Goal: Task Accomplishment & Management: Use online tool/utility

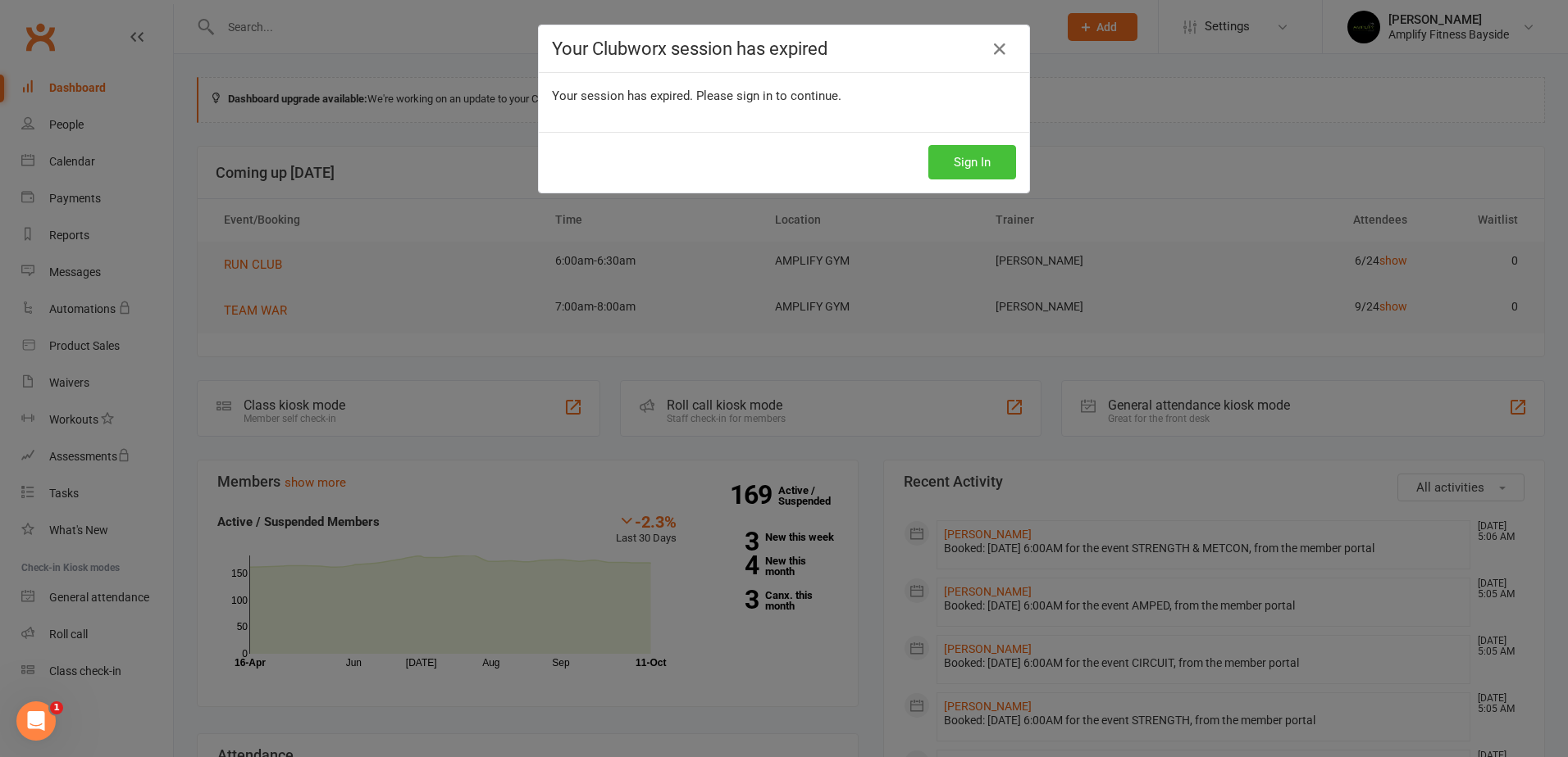
click at [1000, 165] on button "Sign In" at bounding box center [972, 162] width 87 height 35
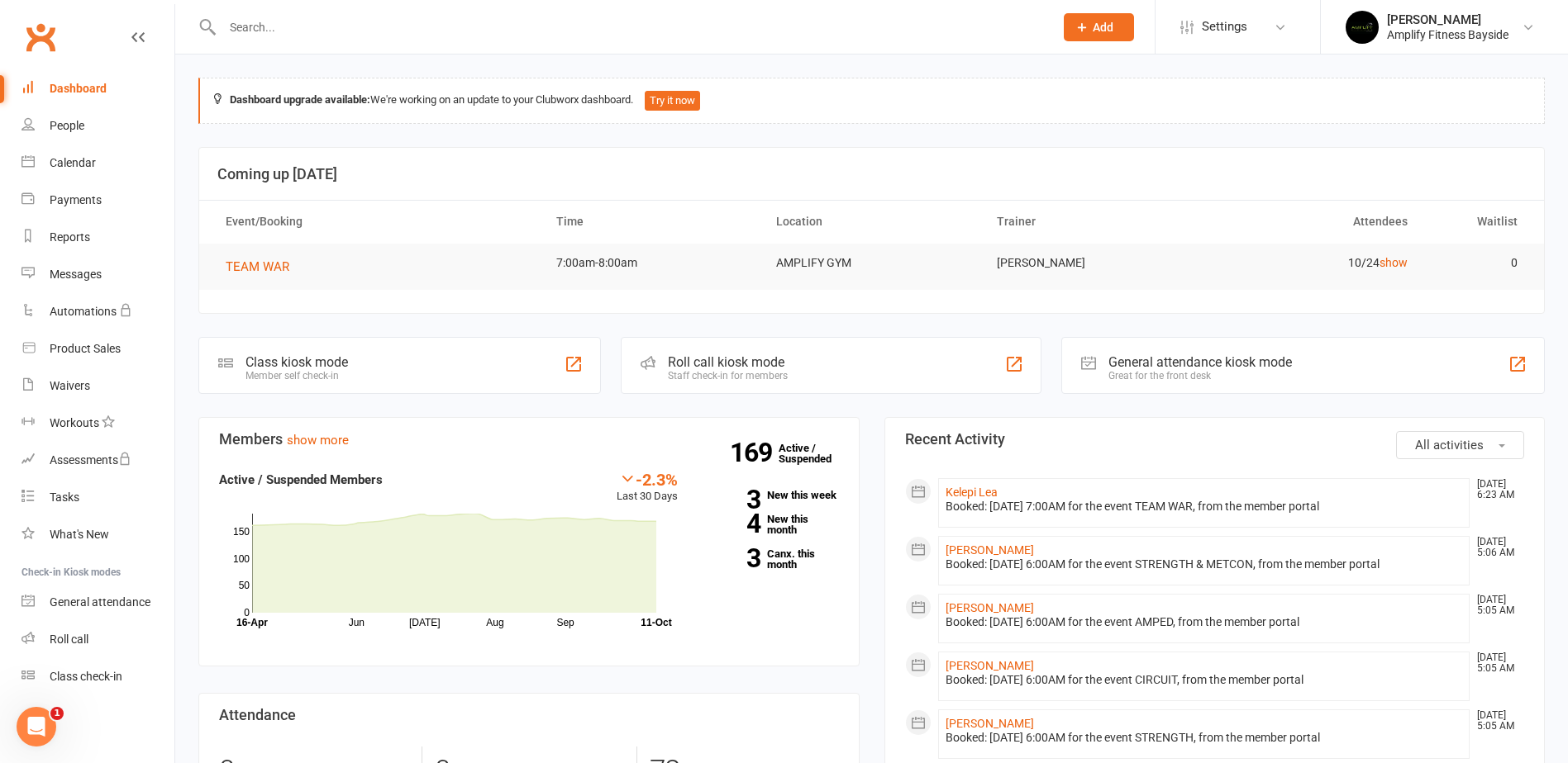
click at [275, 357] on div "Class kiosk mode" at bounding box center [297, 362] width 102 height 16
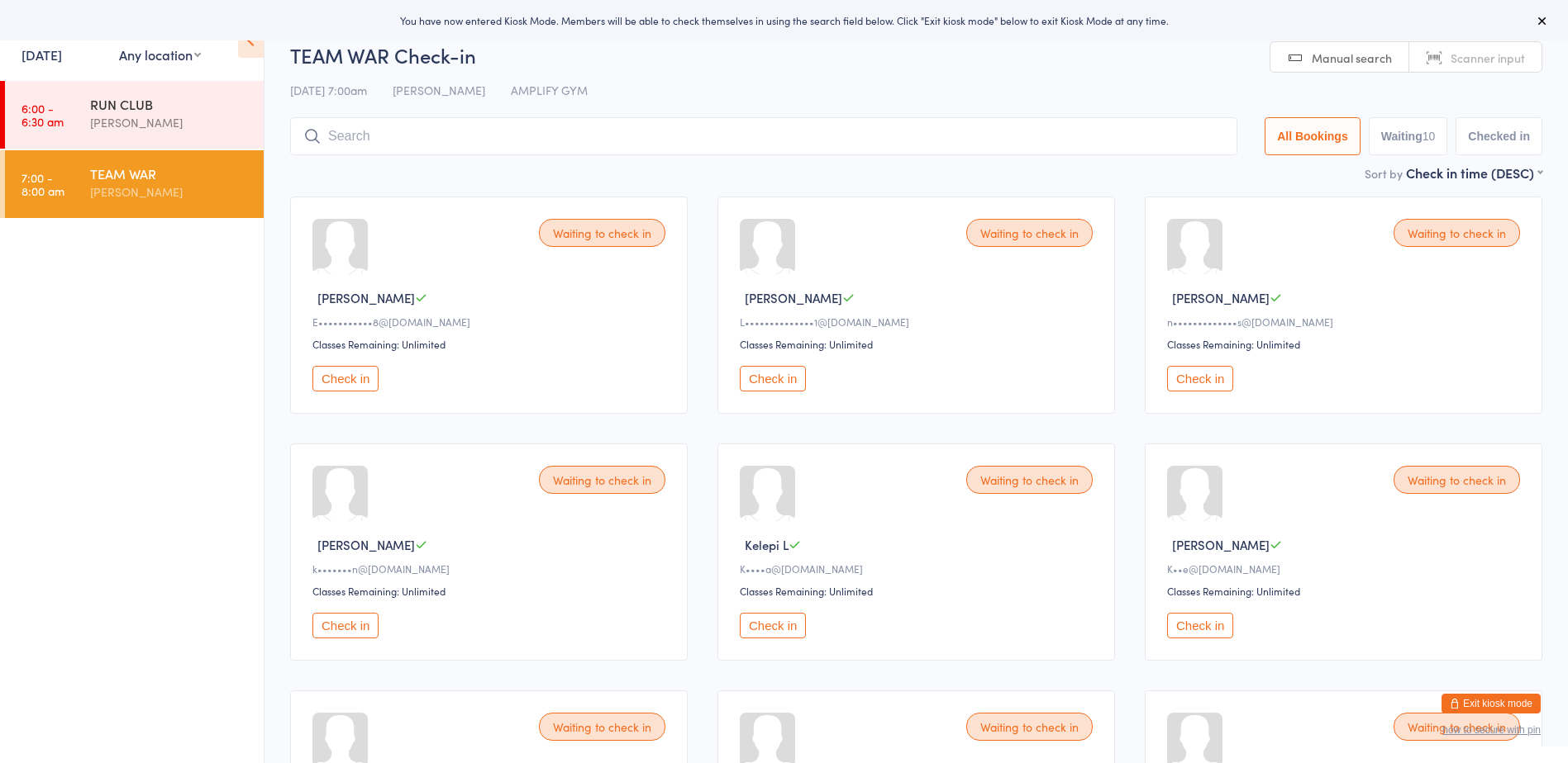
click at [365, 369] on button "Check in" at bounding box center [345, 378] width 66 height 26
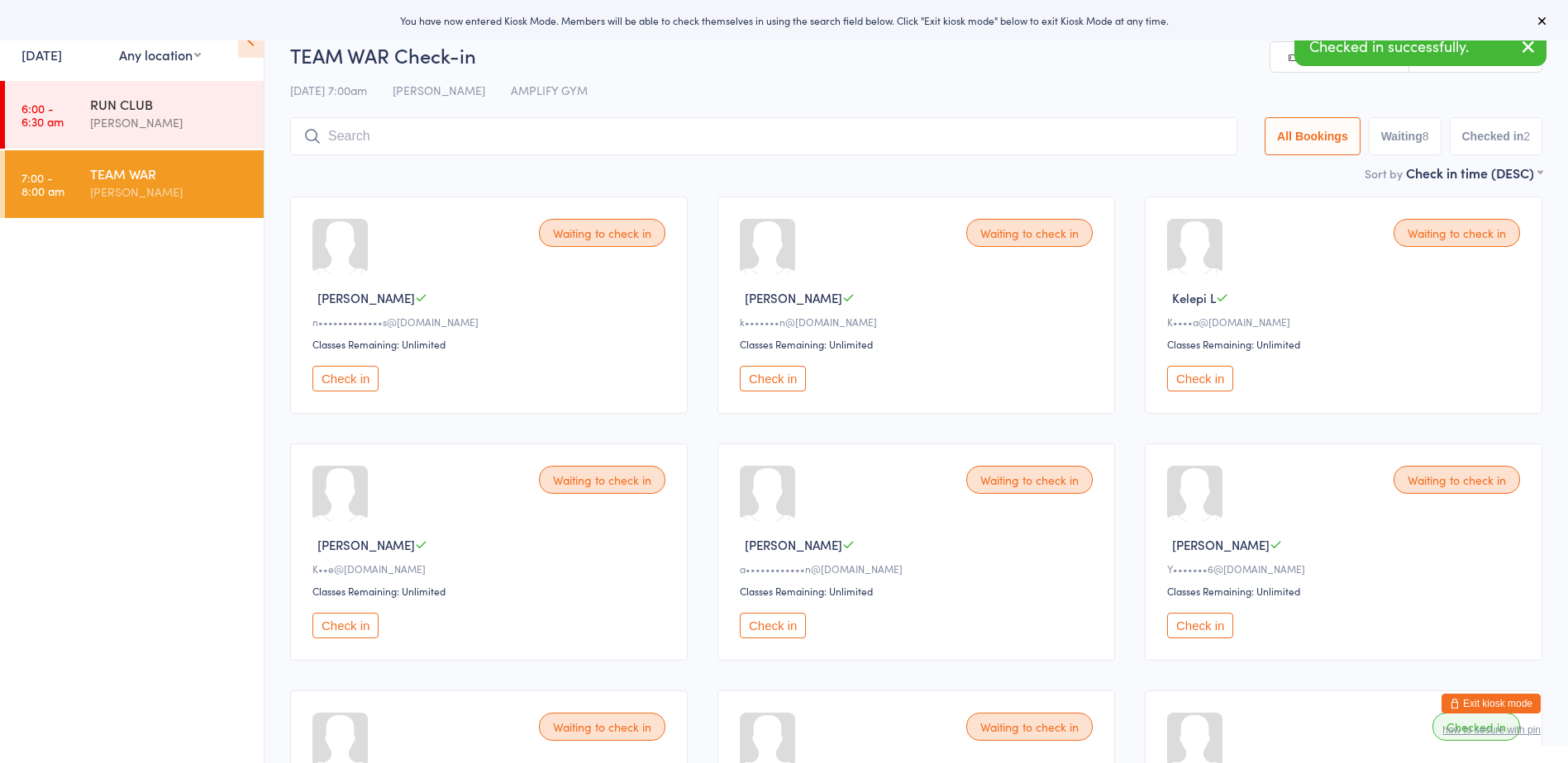
click at [365, 369] on button "Check in" at bounding box center [345, 378] width 66 height 26
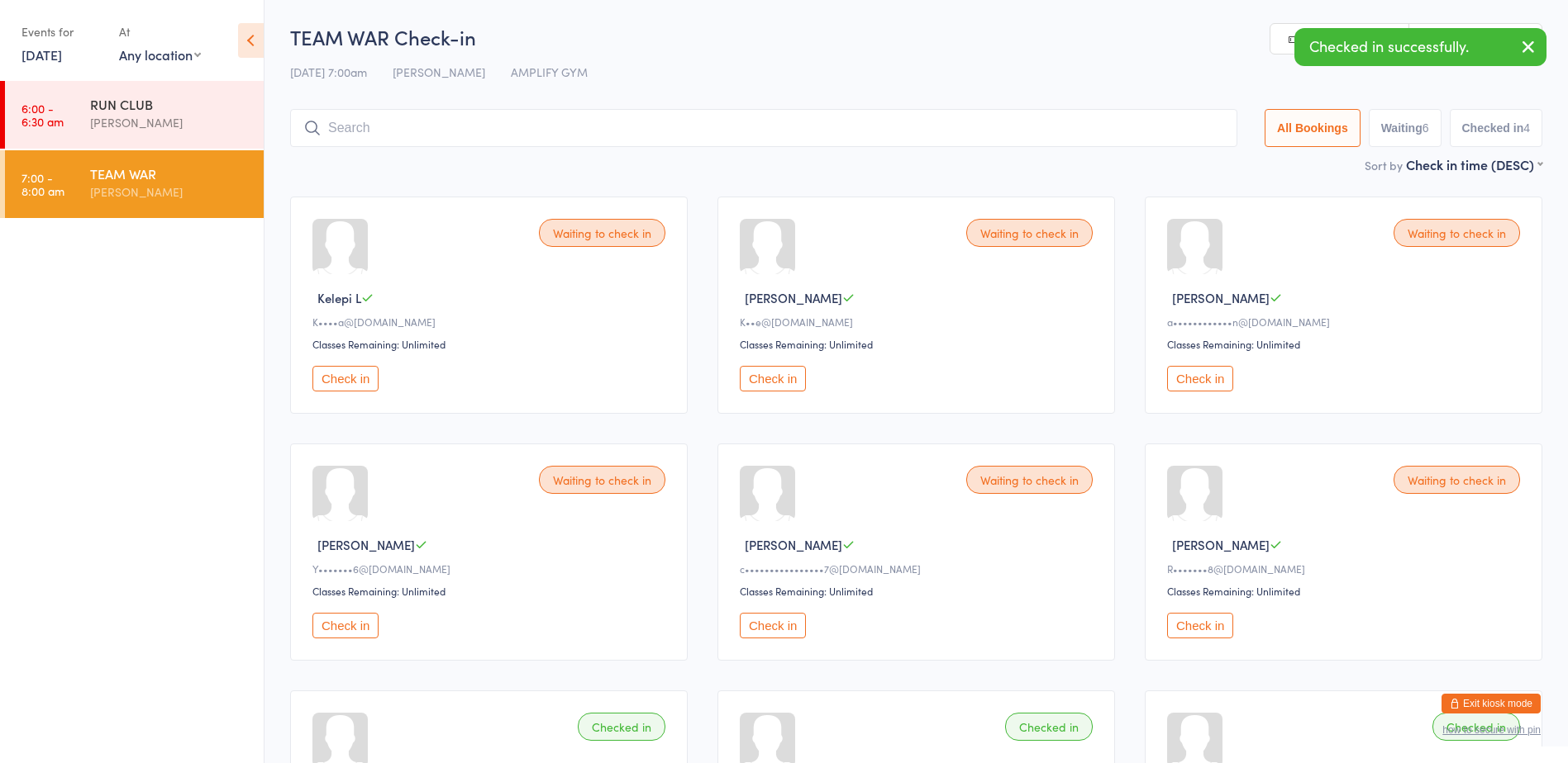
click at [795, 375] on button "Check in" at bounding box center [773, 378] width 66 height 26
click at [1191, 369] on button "Check in" at bounding box center [1200, 378] width 66 height 26
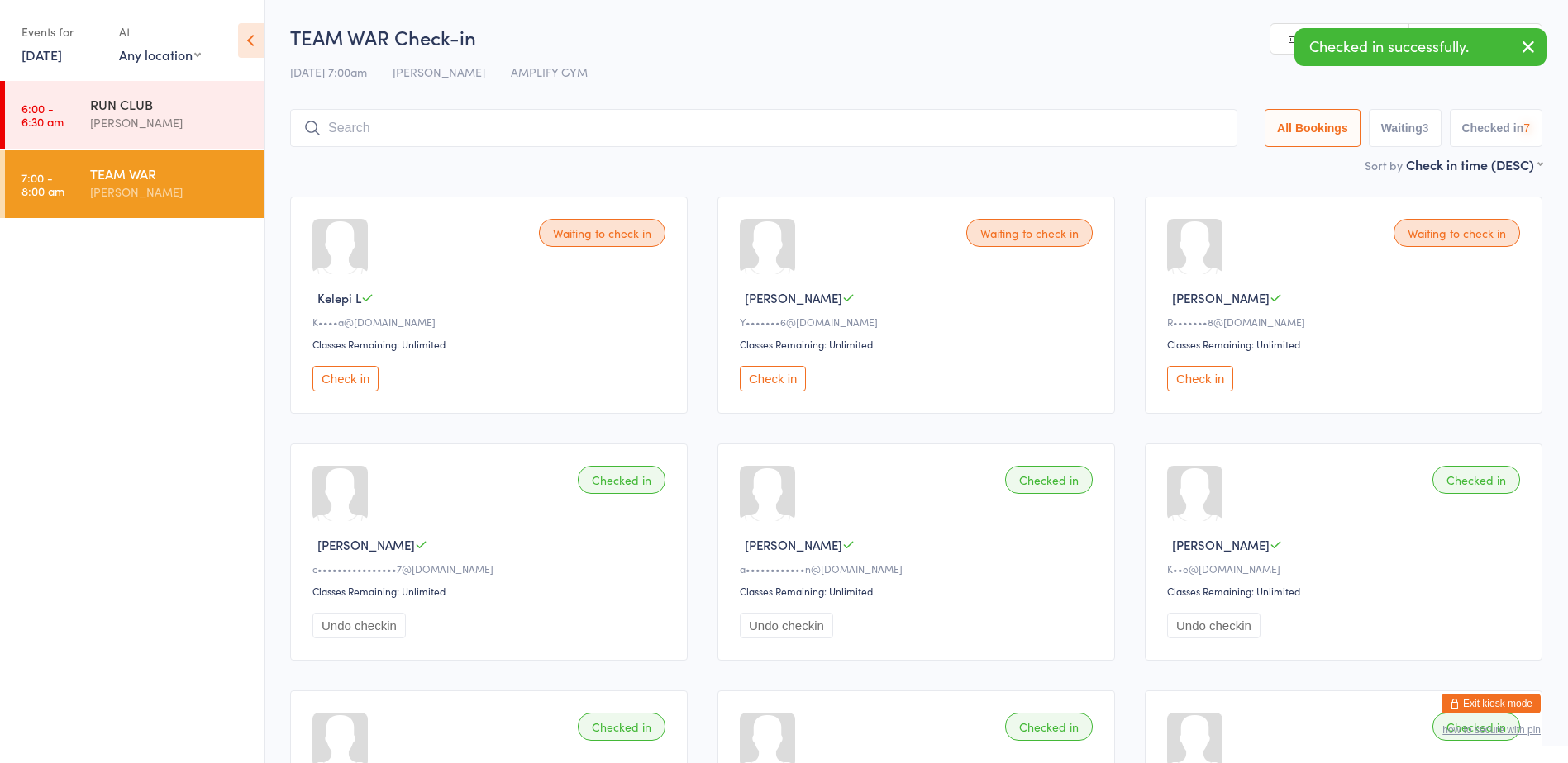
click at [1191, 369] on button "Check in" at bounding box center [1200, 378] width 66 height 26
click at [709, 137] on input "search" at bounding box center [763, 128] width 947 height 38
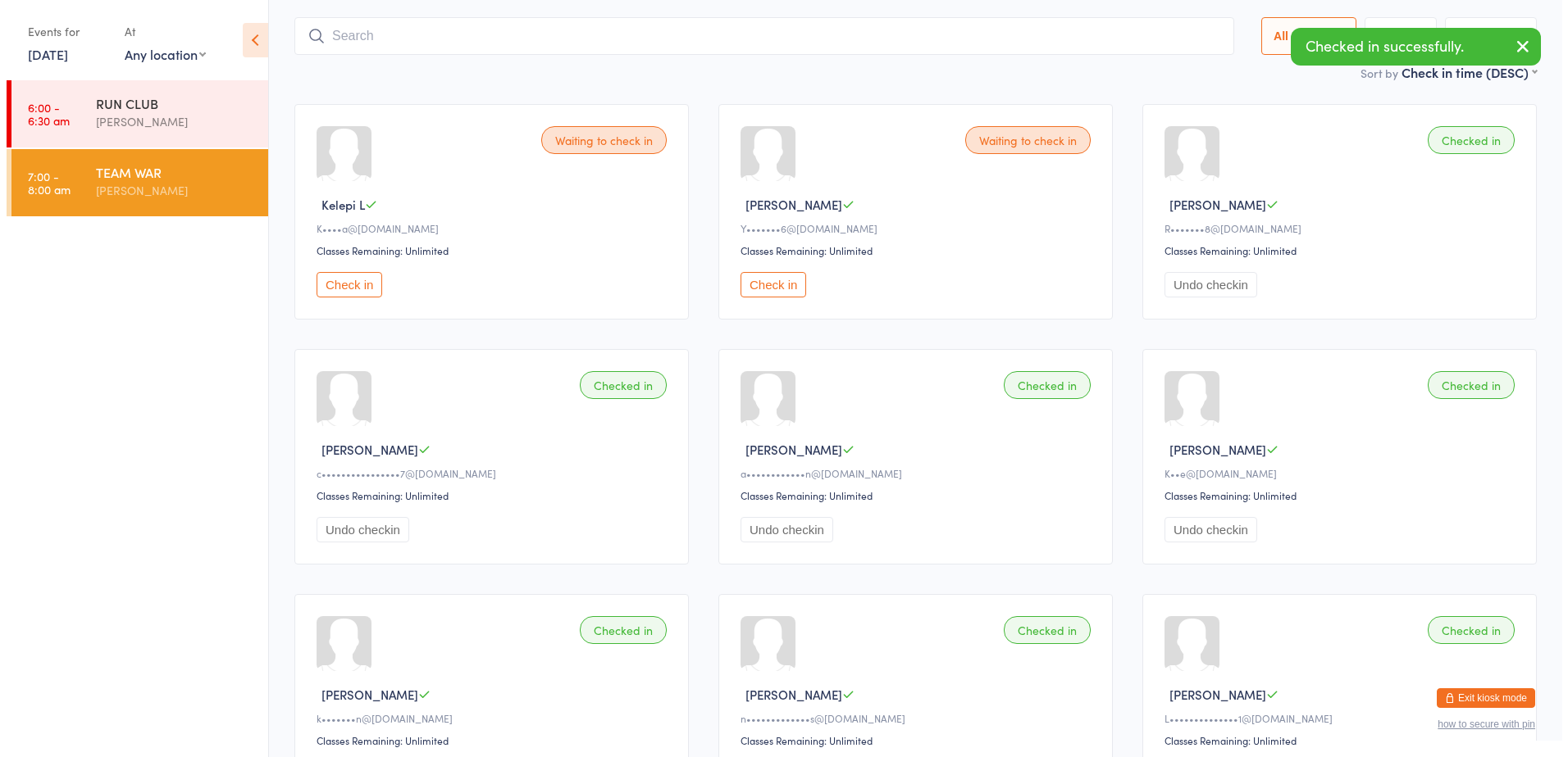
scroll to position [108, 0]
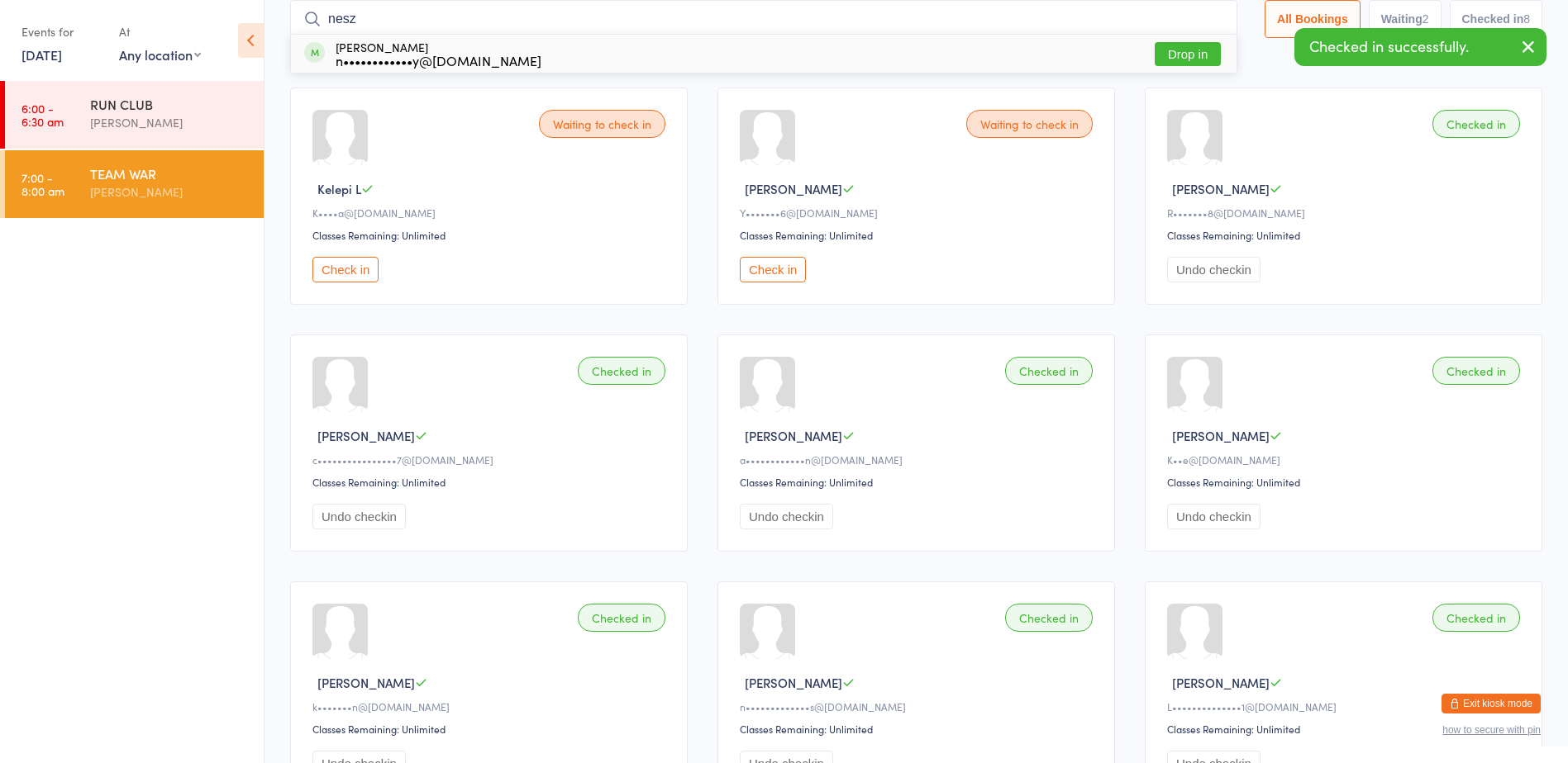
type input "nesz"
click at [1157, 53] on button "Drop in" at bounding box center [1188, 53] width 66 height 24
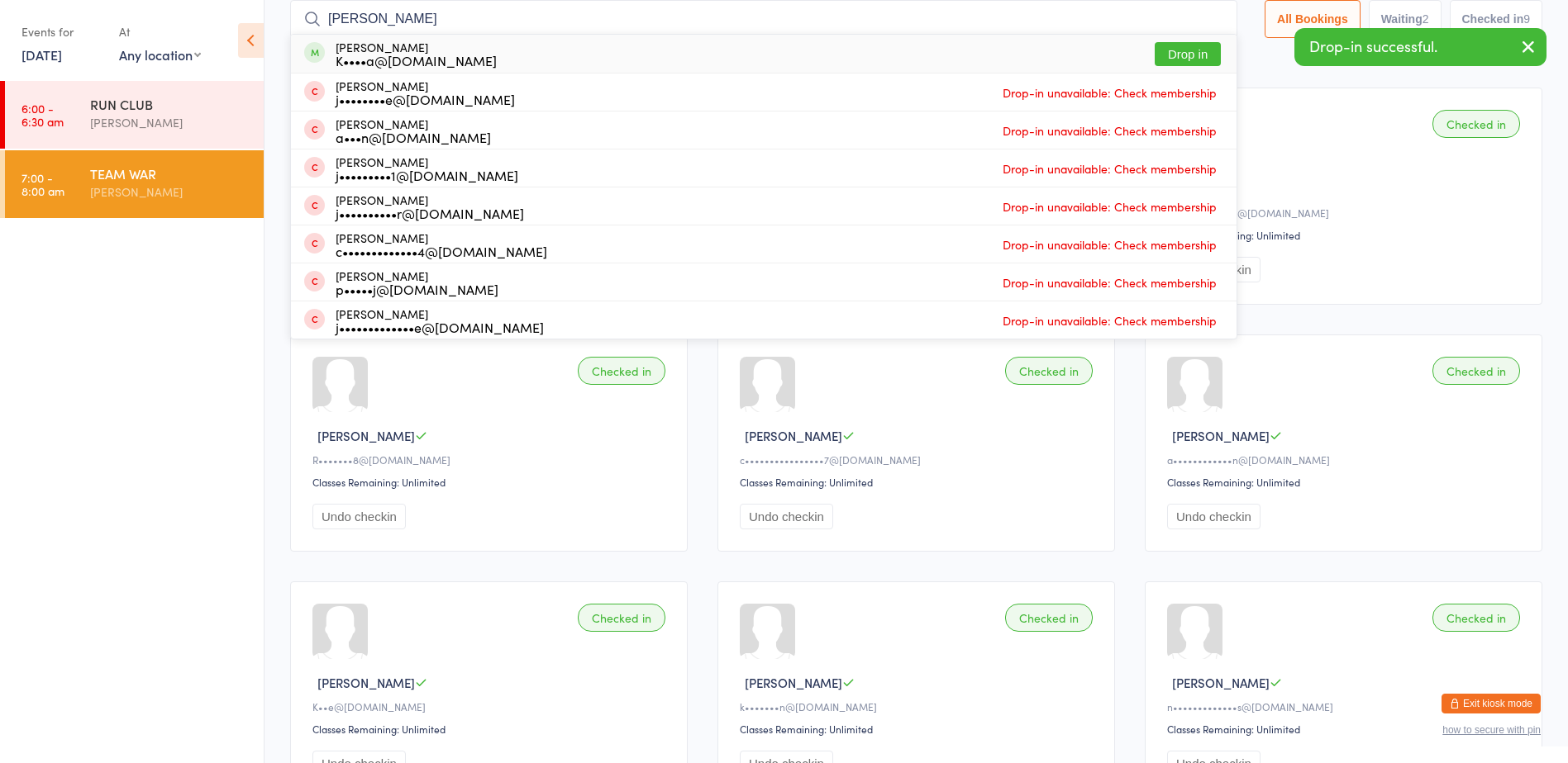
type input "janine"
click at [1205, 54] on button "Drop in" at bounding box center [1188, 53] width 66 height 24
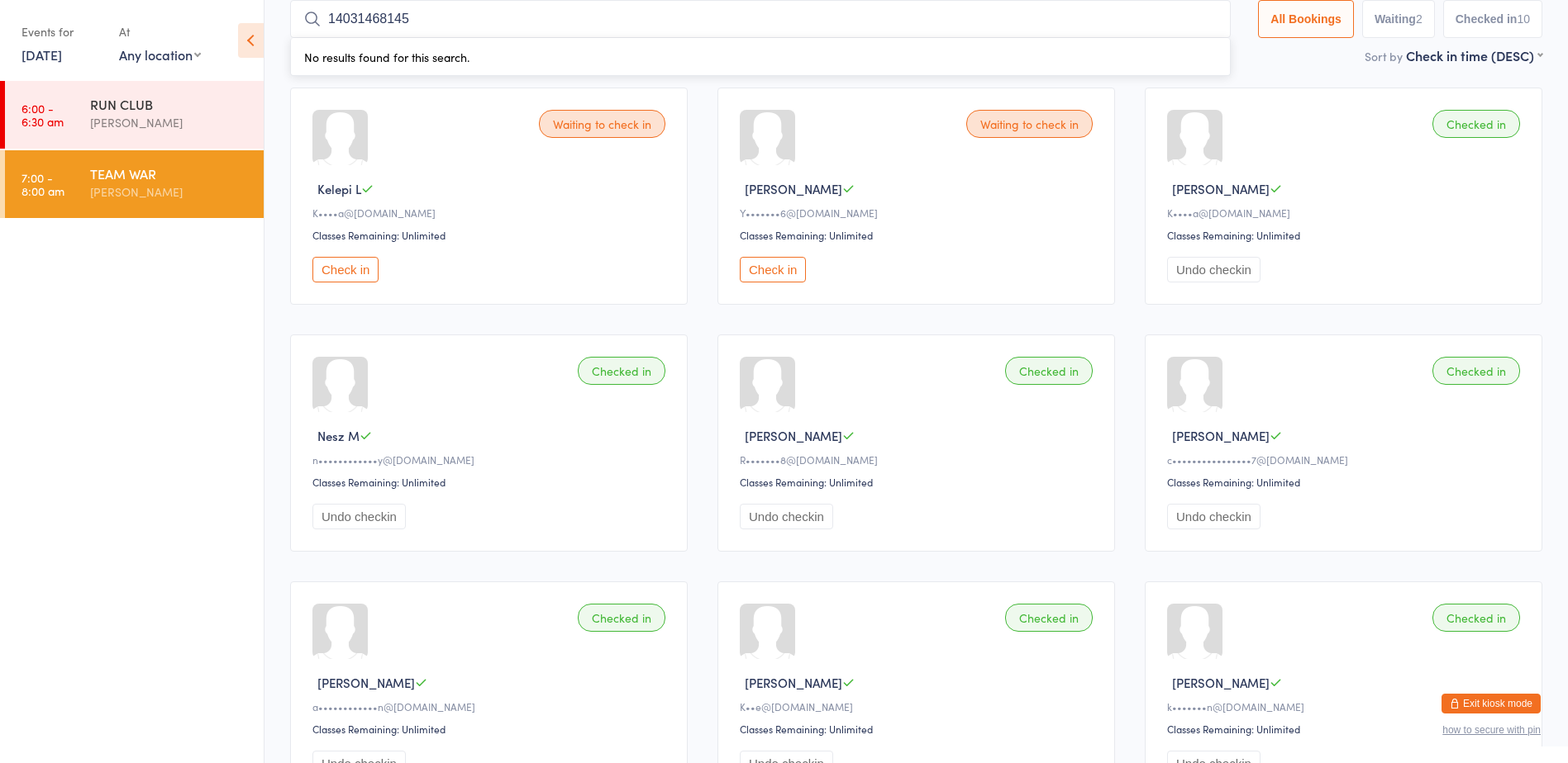
type input "140314681457"
click at [1202, 20] on input "140314681457" at bounding box center [760, 19] width 940 height 38
click at [773, 272] on button "Check in" at bounding box center [773, 269] width 66 height 26
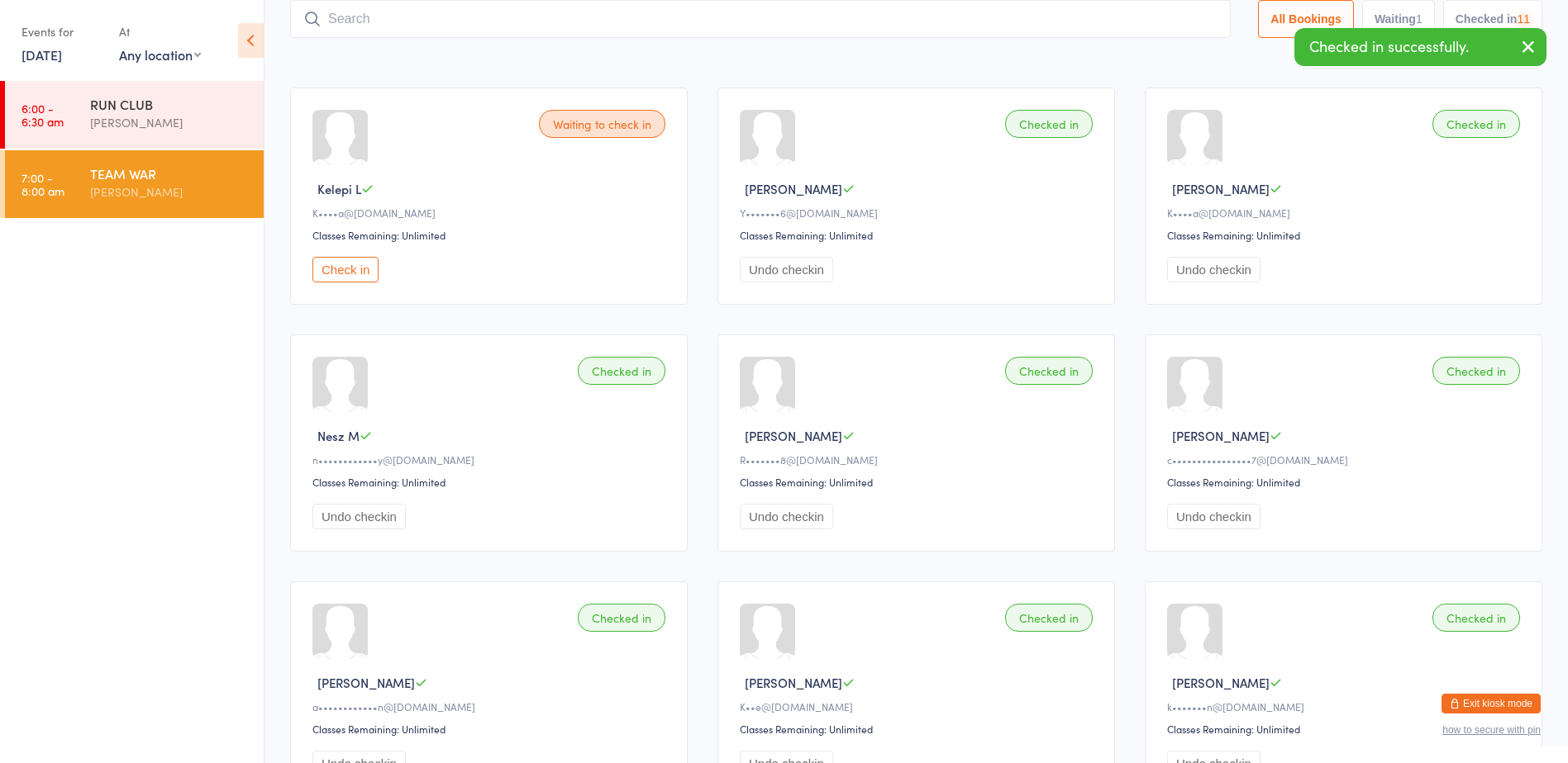
click at [333, 260] on button "Check in" at bounding box center [345, 269] width 66 height 26
click at [361, 35] on input "search" at bounding box center [760, 19] width 940 height 38
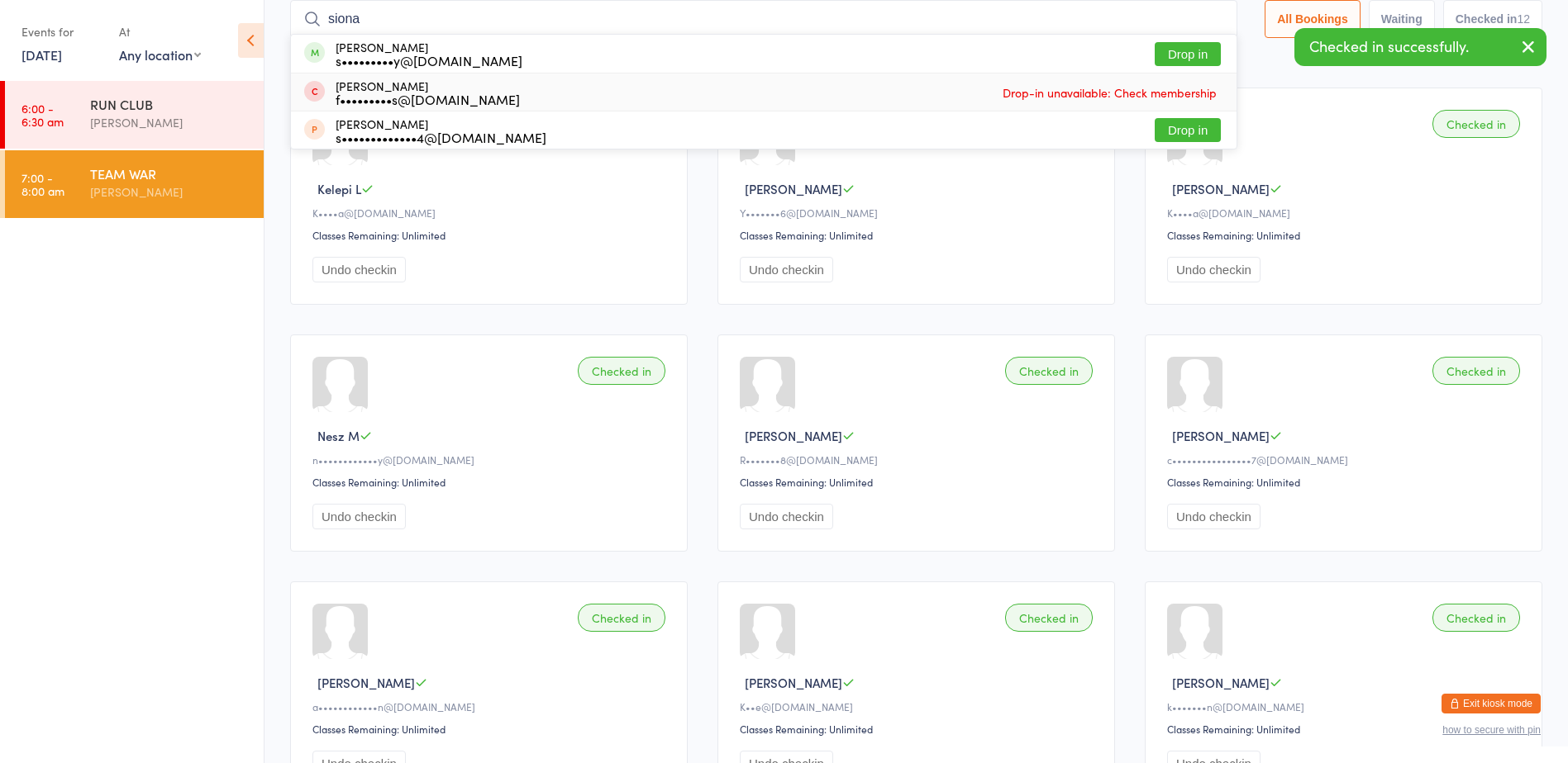
type input "siona"
click at [1200, 49] on button "Drop in" at bounding box center [1188, 53] width 66 height 24
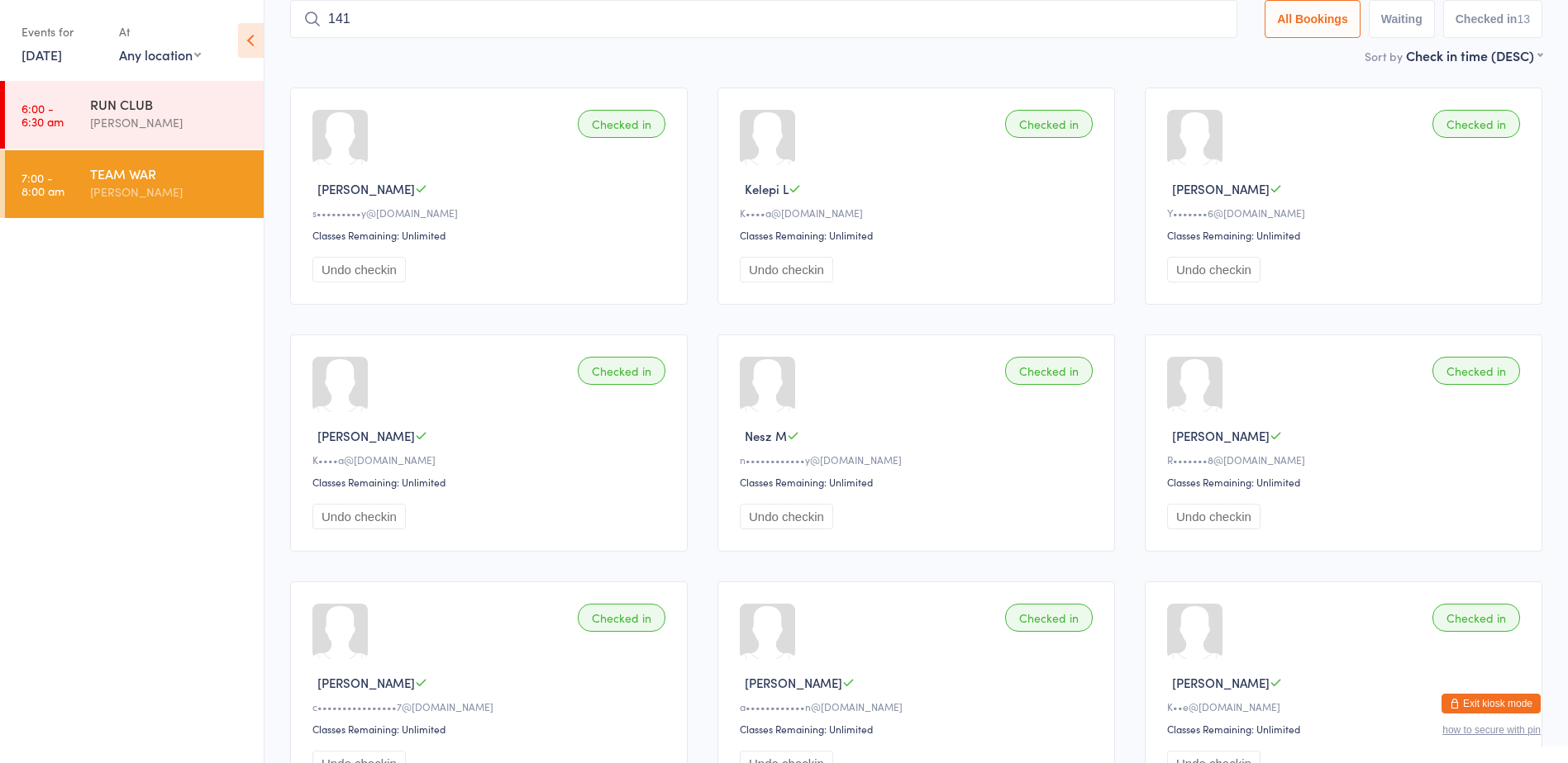
type input "1416"
click at [1209, 20] on input "1416" at bounding box center [763, 19] width 947 height 38
click at [1490, 699] on button "Exit kiosk mode" at bounding box center [1490, 703] width 100 height 20
